Goal: Task Accomplishment & Management: Manage account settings

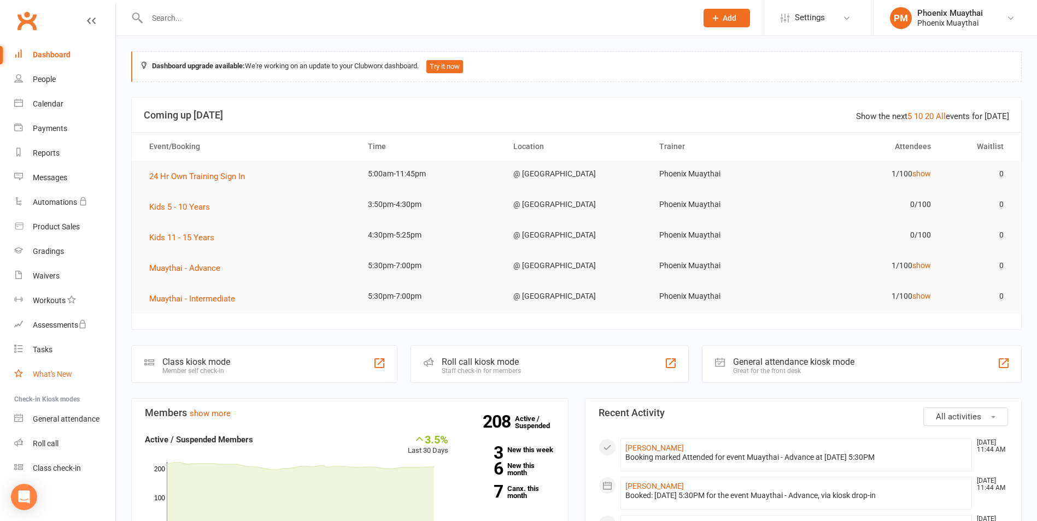
scroll to position [4, 0]
click at [66, 439] on link "Roll call" at bounding box center [64, 443] width 101 height 25
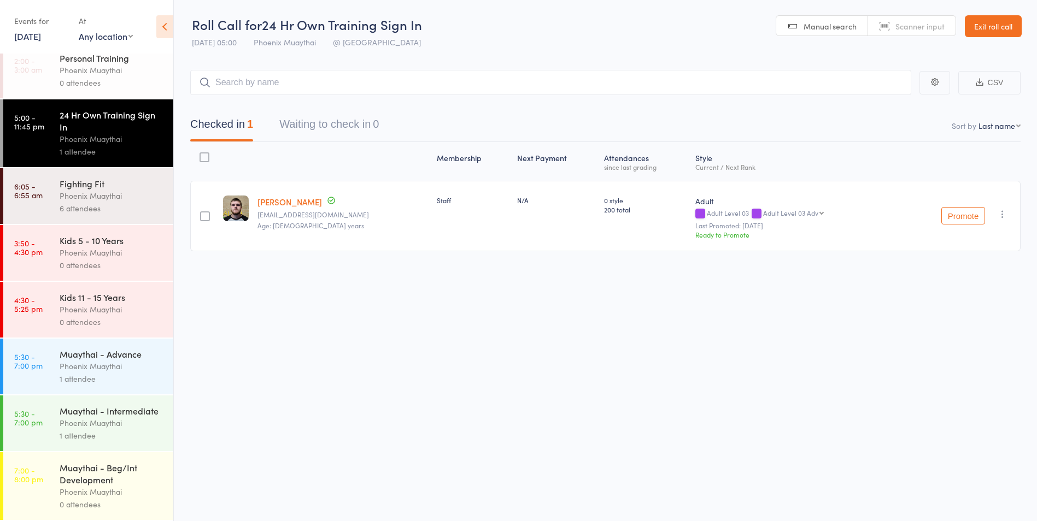
scroll to position [23, 0]
click at [132, 360] on div "Phoenix Muaythai" at bounding box center [112, 366] width 104 height 13
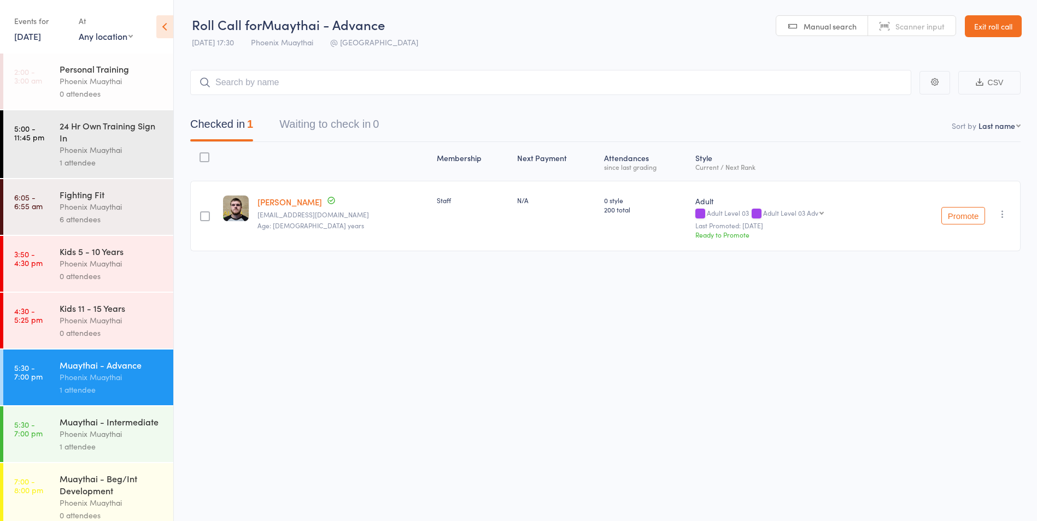
click at [116, 440] on div "Phoenix Muaythai" at bounding box center [112, 434] width 104 height 13
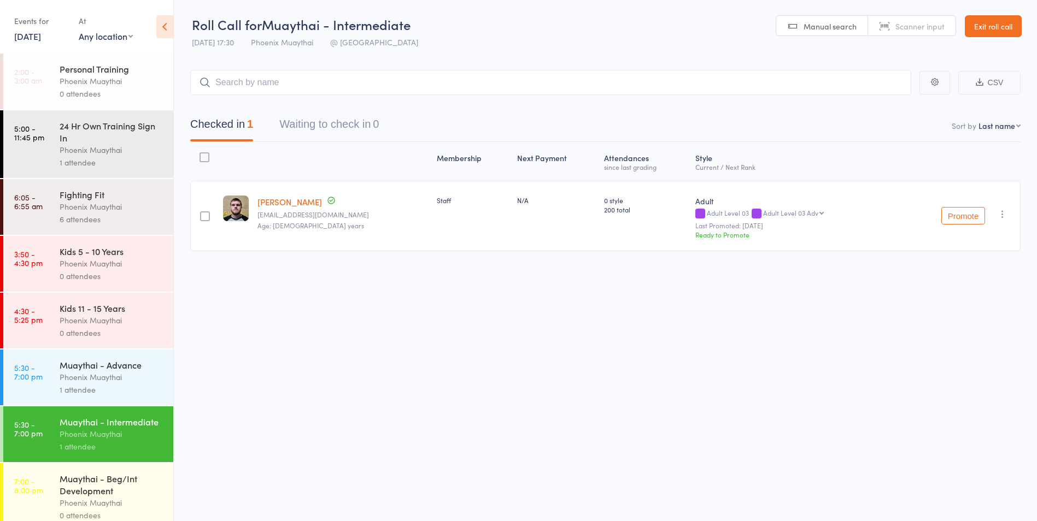
click at [1003, 217] on icon "button" at bounding box center [1002, 214] width 11 height 11
click at [969, 322] on li "Remove" at bounding box center [963, 323] width 90 height 15
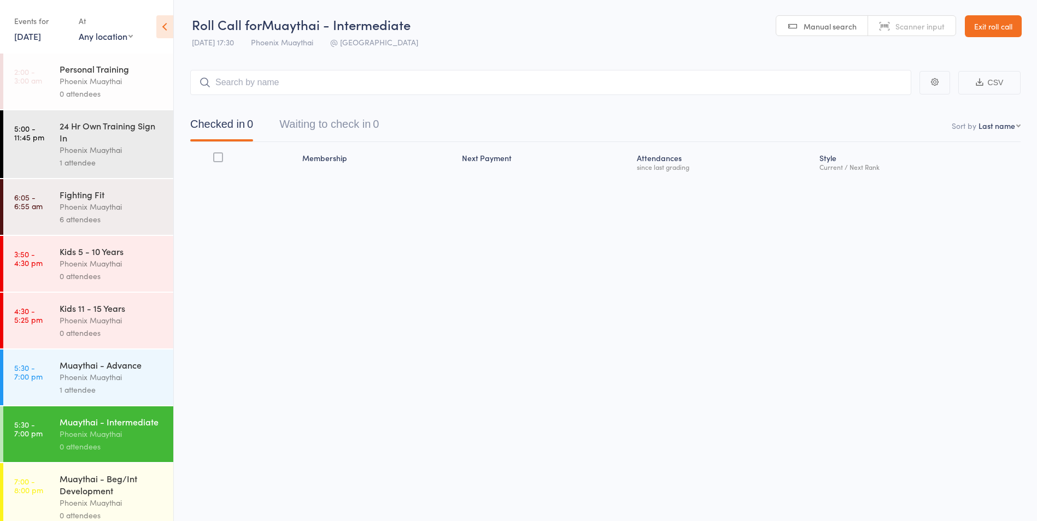
click at [138, 384] on div "1 attendee" at bounding box center [112, 390] width 104 height 13
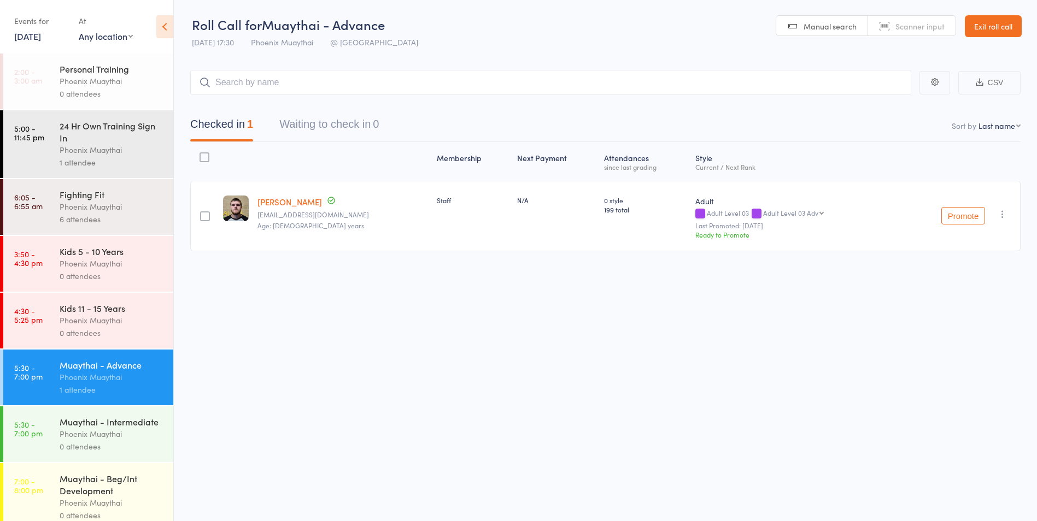
click at [1009, 30] on link "Exit roll call" at bounding box center [993, 26] width 57 height 22
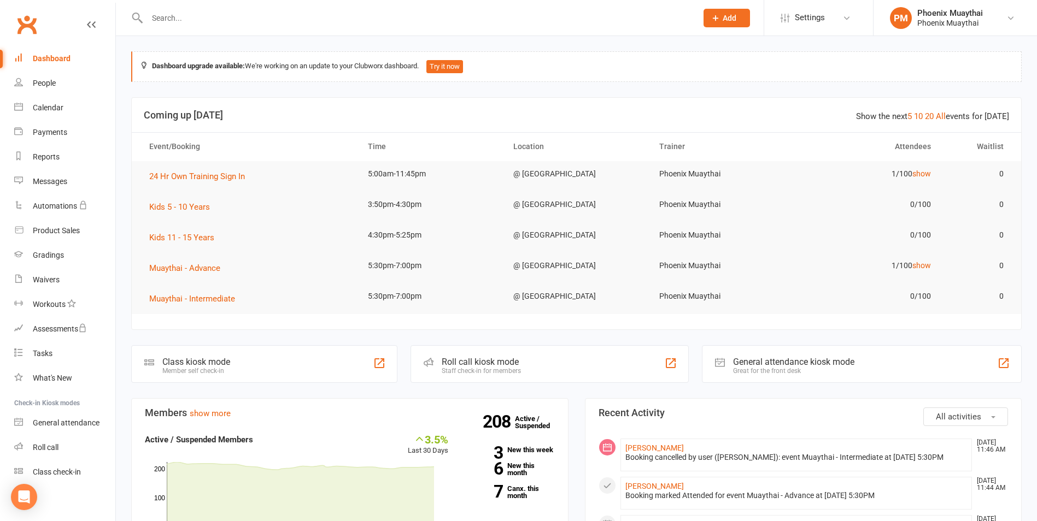
click at [183, 7] on div at bounding box center [410, 18] width 558 height 36
click at [175, 21] on input "text" at bounding box center [416, 17] width 545 height 15
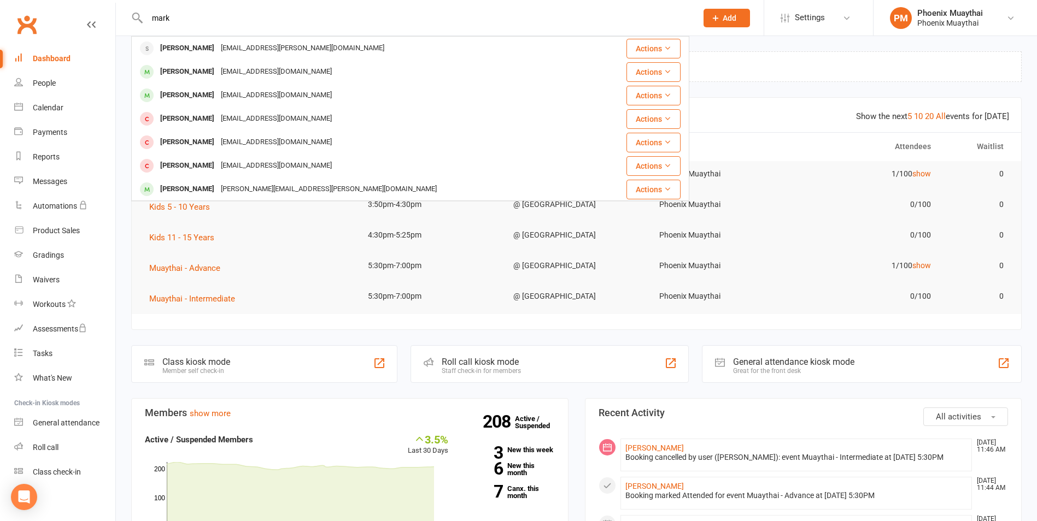
drag, startPoint x: 182, startPoint y: 19, endPoint x: 128, endPoint y: 19, distance: 53.6
click at [128, 19] on react-component "[PERSON_NAME] [EMAIL_ADDRESS][PERSON_NAME][DOMAIN_NAME] Actions [PERSON_NAME] […" at bounding box center [344, 18] width 689 height 36
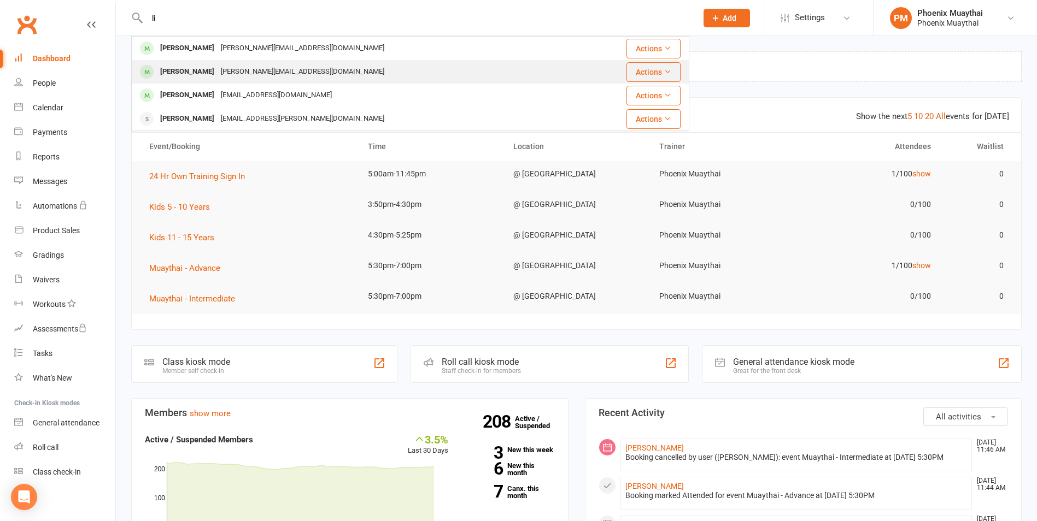
type input "li"
click at [234, 70] on div "[PERSON_NAME][EMAIL_ADDRESS][DOMAIN_NAME]" at bounding box center [302, 72] width 170 height 16
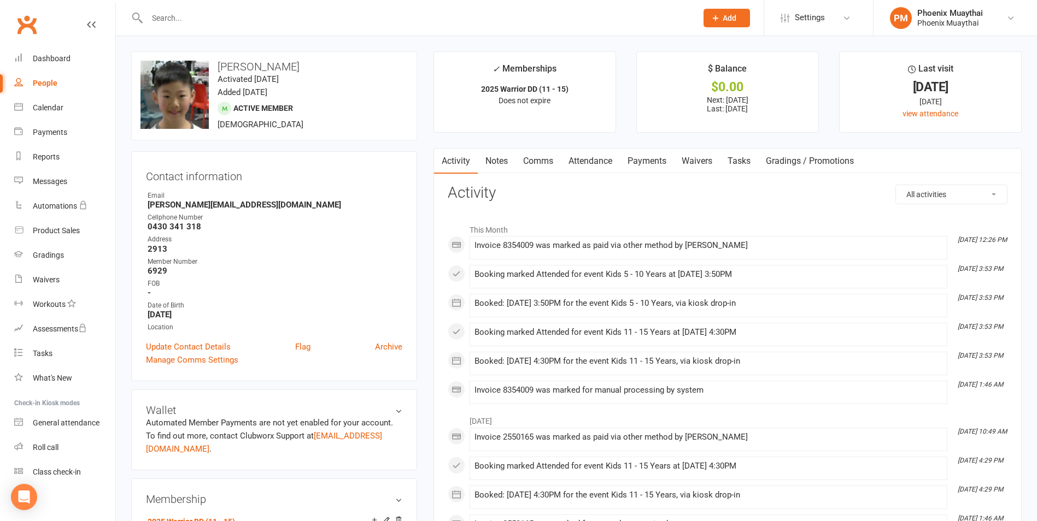
click at [196, 17] on input "text" at bounding box center [416, 17] width 545 height 15
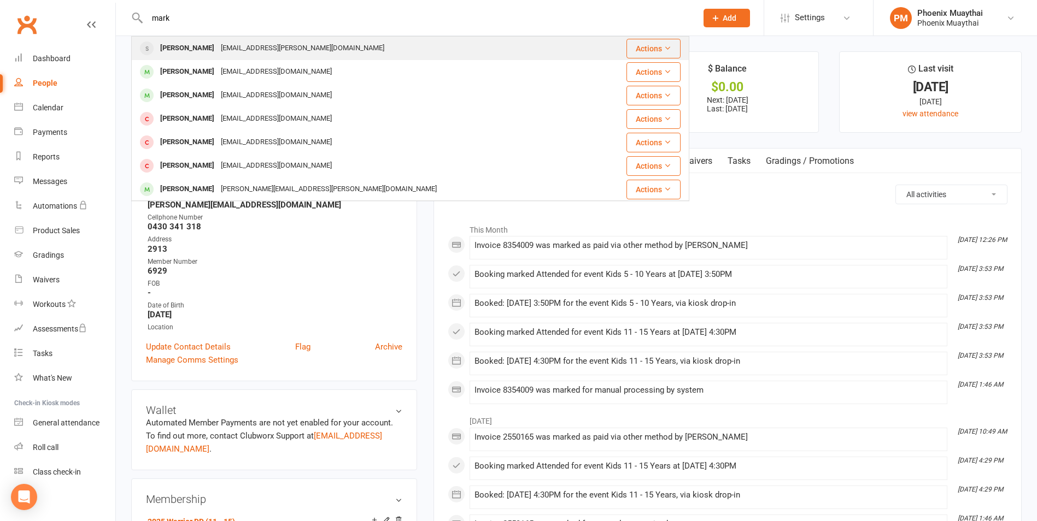
type input "mark"
click at [231, 48] on div "[EMAIL_ADDRESS][PERSON_NAME][DOMAIN_NAME]" at bounding box center [302, 48] width 170 height 16
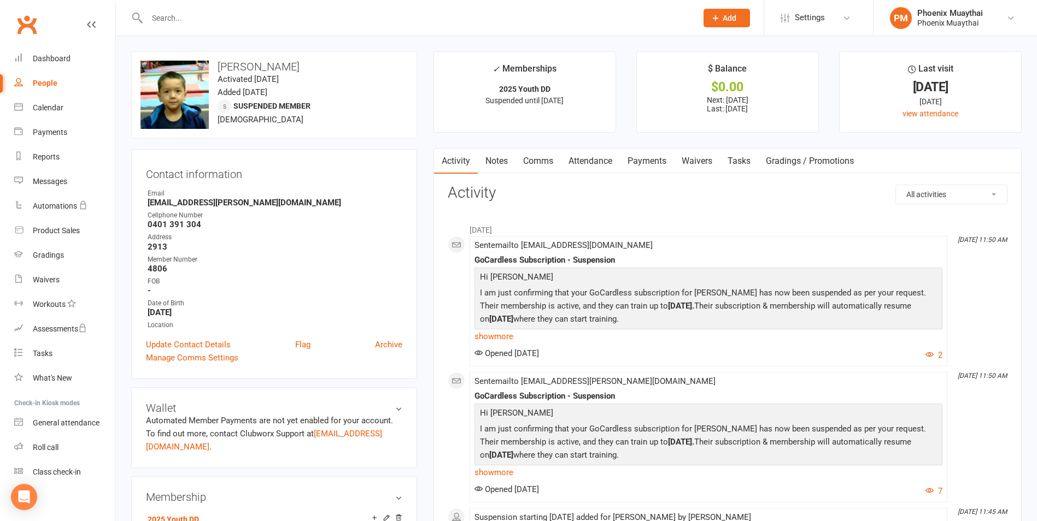
click at [644, 161] on link "Payments" at bounding box center [647, 161] width 54 height 25
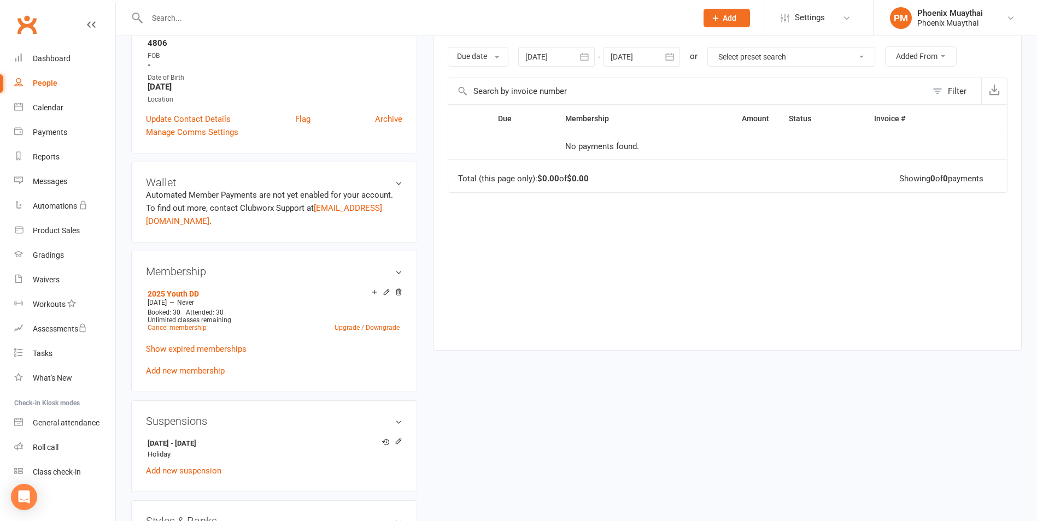
scroll to position [219, 0]
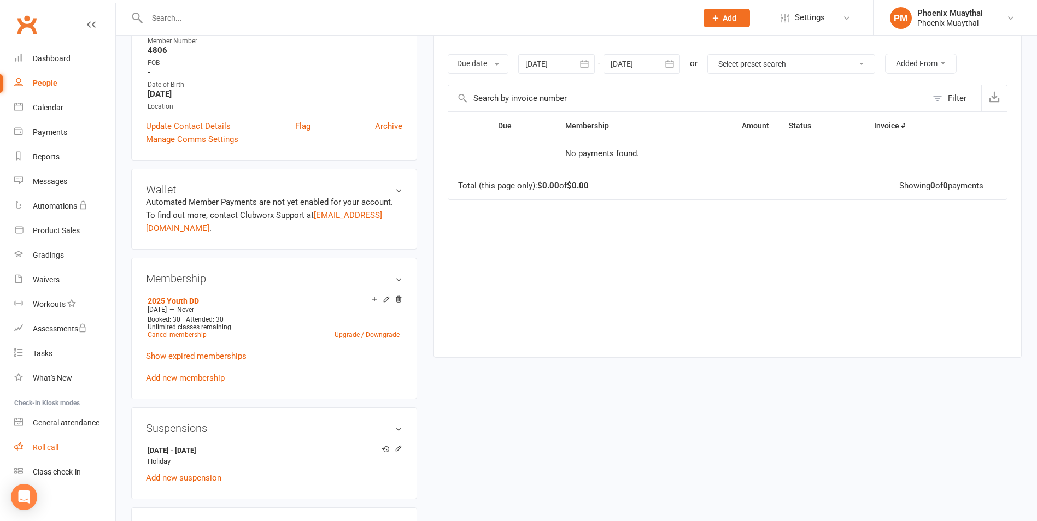
click at [58, 452] on link "Roll call" at bounding box center [64, 448] width 101 height 25
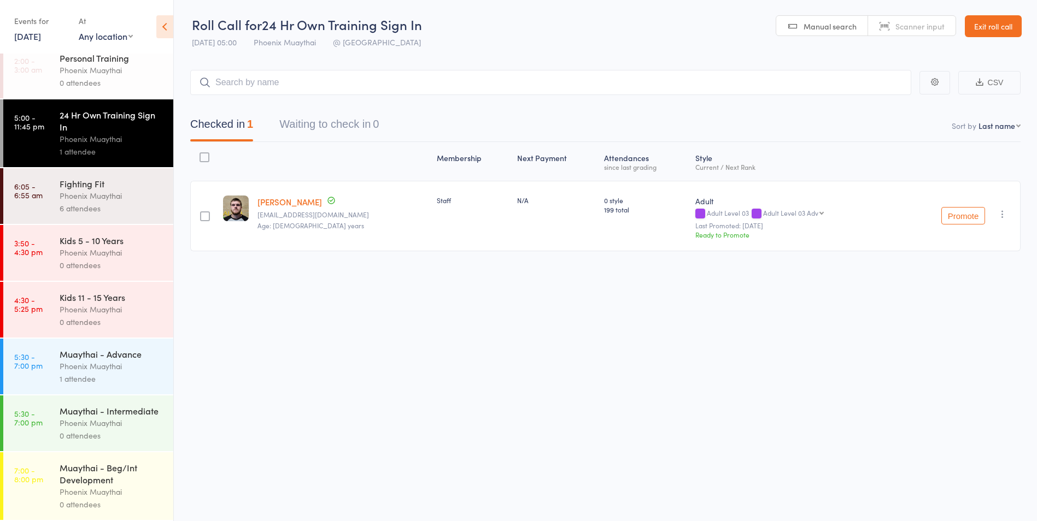
scroll to position [1, 0]
click at [136, 373] on div "1 attendee" at bounding box center [112, 379] width 104 height 13
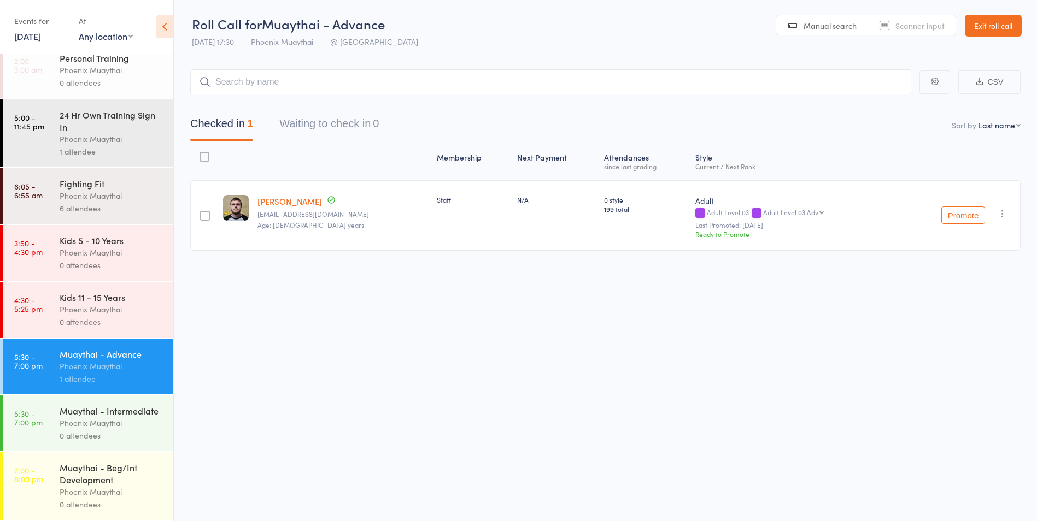
scroll to position [23, 0]
click at [122, 438] on div "0 attendees" at bounding box center [112, 436] width 104 height 13
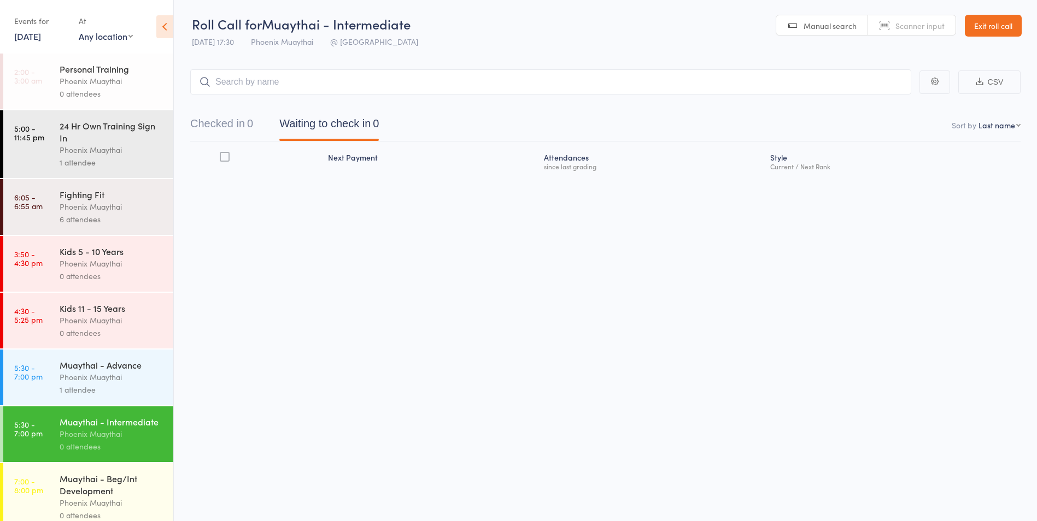
click at [26, 34] on link "14 Aug, 2025" at bounding box center [27, 36] width 27 height 12
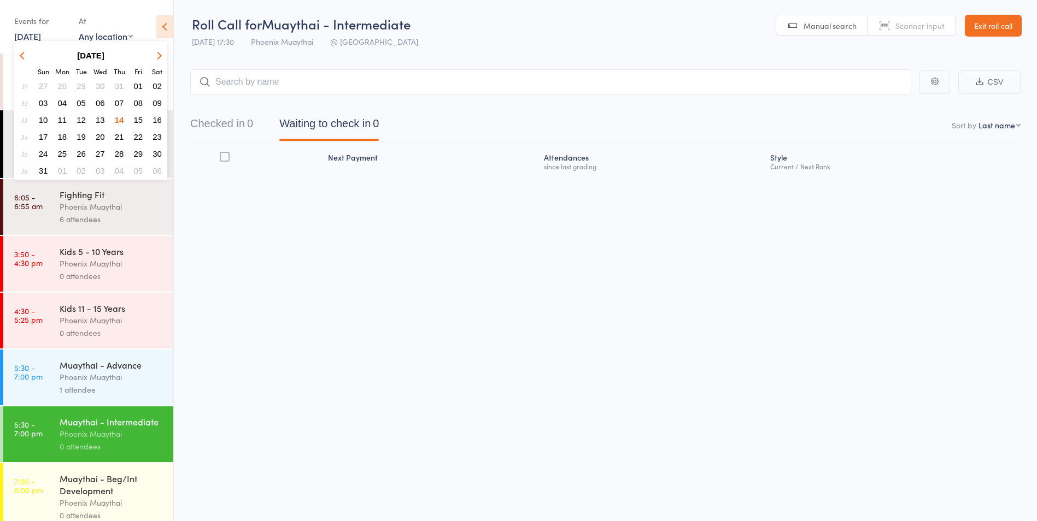
click at [119, 101] on span "07" at bounding box center [119, 102] width 9 height 9
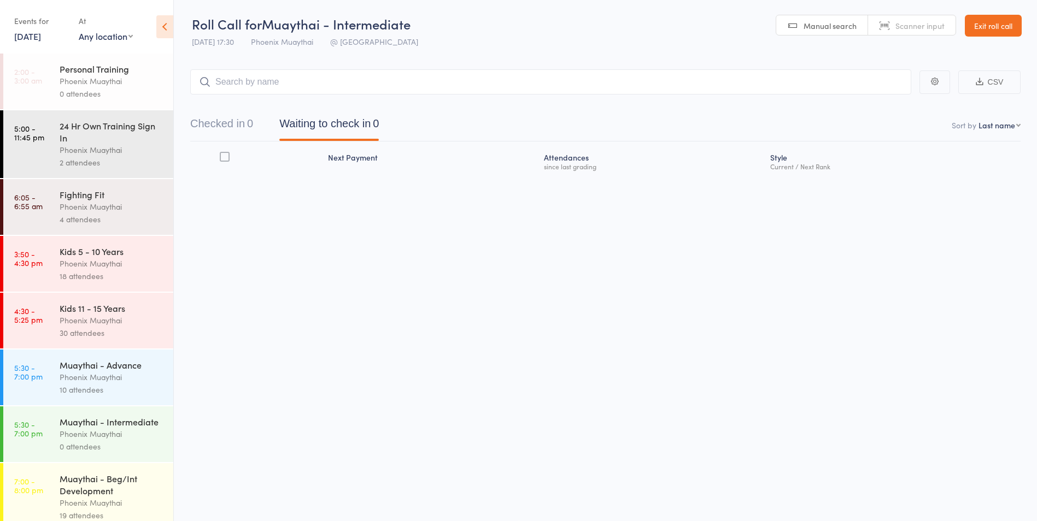
click at [26, 36] on link "7 Aug, 2025" at bounding box center [27, 36] width 27 height 12
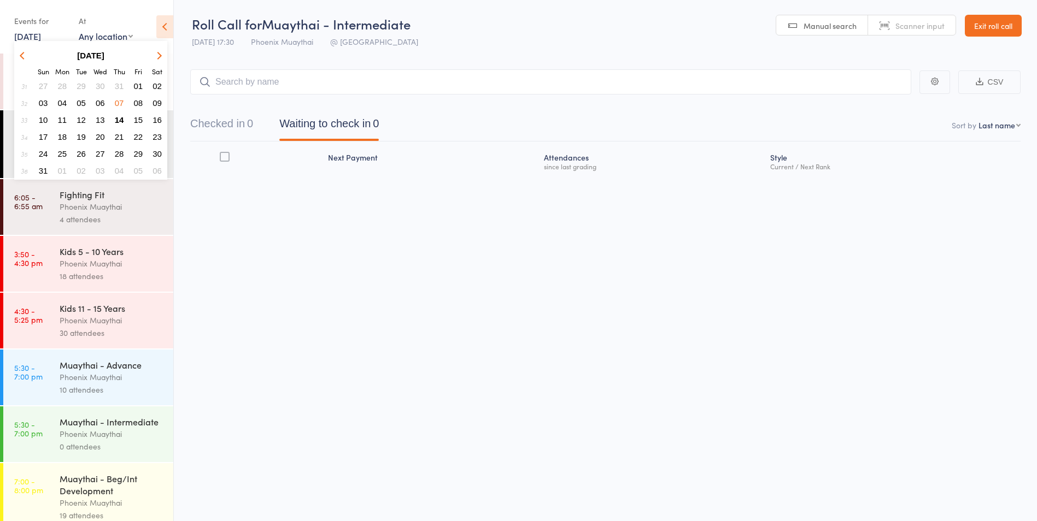
click at [119, 89] on span "31" at bounding box center [119, 85] width 9 height 9
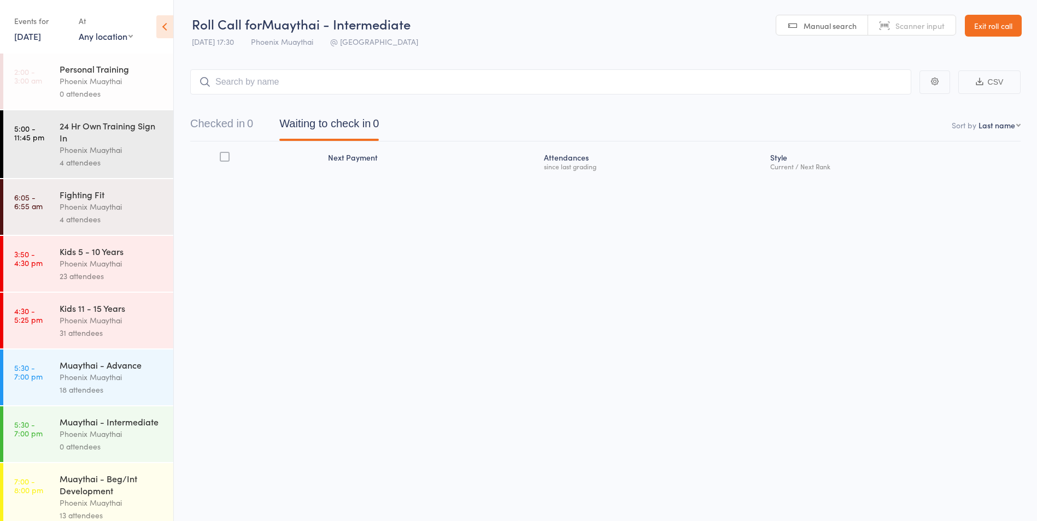
click at [33, 42] on div "Events for 31 Jul, 2025 D Jul, YYYY July 2025 Sun Mon Tue Wed Thu Fri Sat 27 29…" at bounding box center [41, 28] width 54 height 32
click at [37, 36] on link "31 Jul, 2025" at bounding box center [27, 36] width 27 height 12
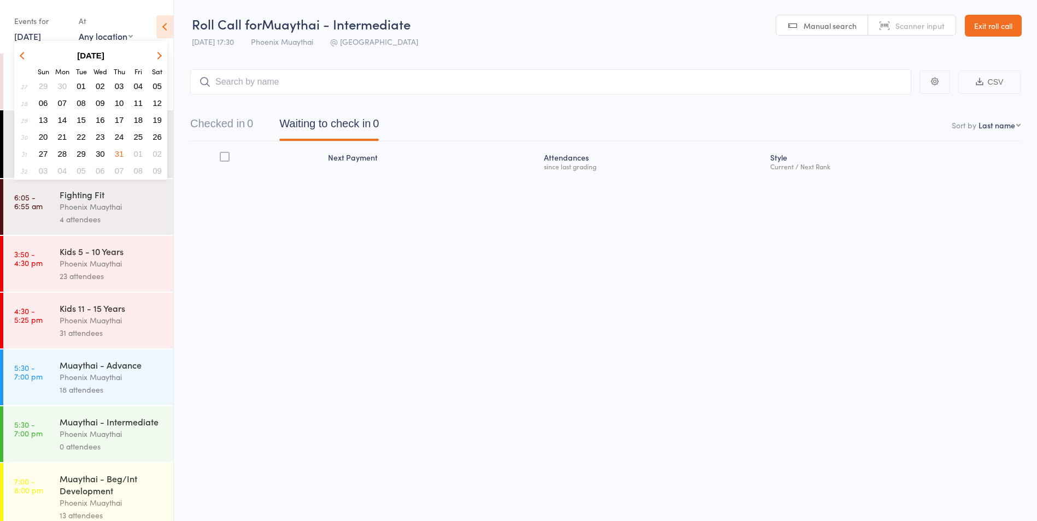
click at [160, 56] on icon "button" at bounding box center [158, 55] width 8 height 8
click at [119, 105] on span "07" at bounding box center [119, 102] width 9 height 9
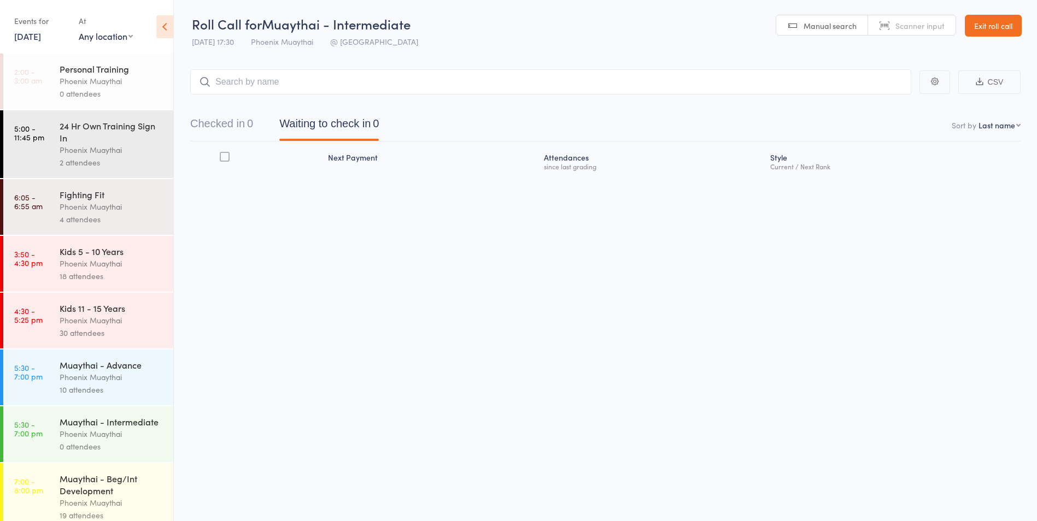
click at [36, 35] on link "7 Aug, 2025" at bounding box center [27, 36] width 27 height 12
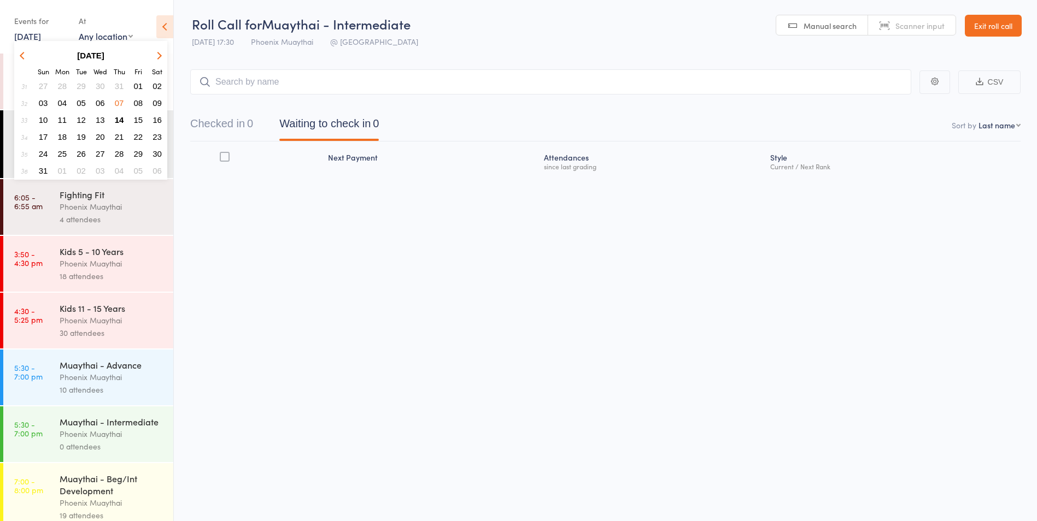
click at [121, 121] on span "14" at bounding box center [119, 119] width 9 height 9
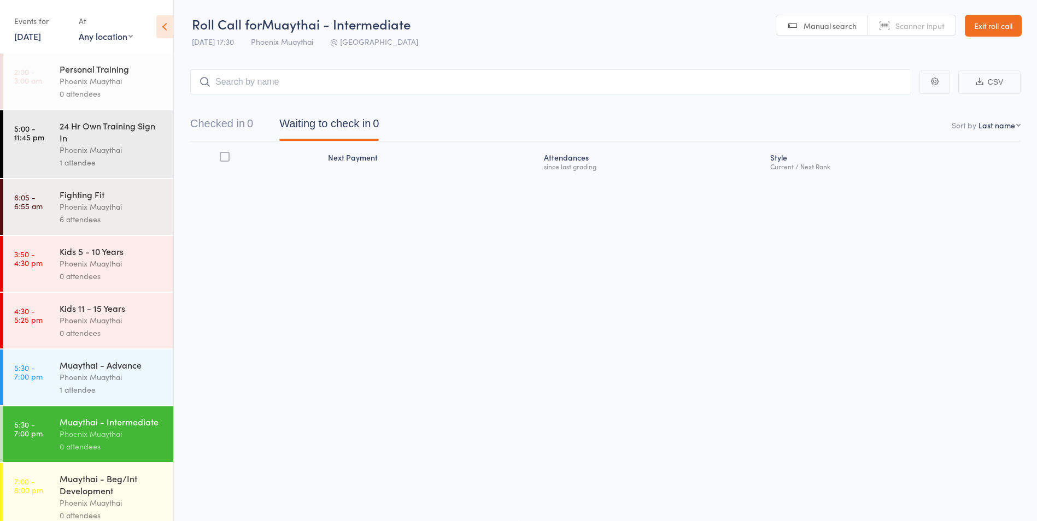
scroll to position [23, 0]
